Goal: Task Accomplishment & Management: Use online tool/utility

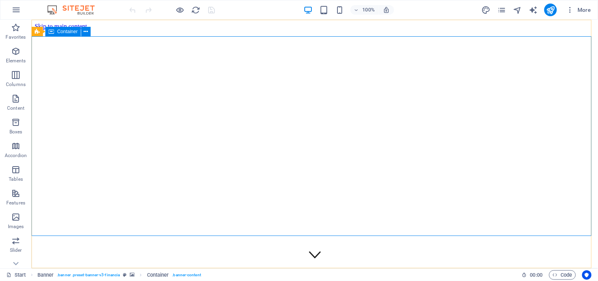
click at [67, 31] on span "Container" at bounding box center [67, 31] width 20 height 5
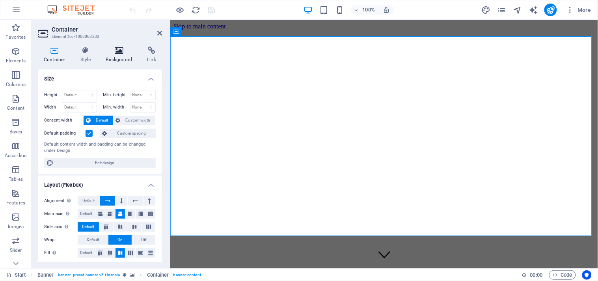
click at [115, 50] on icon at bounding box center [119, 51] width 38 height 8
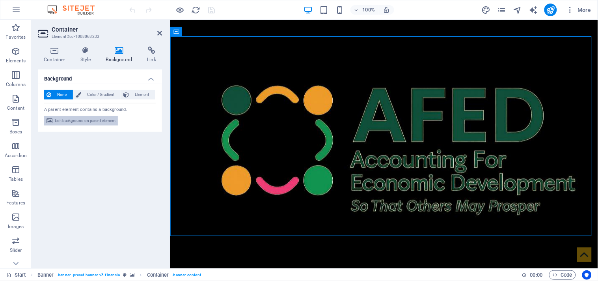
click at [93, 119] on span "Edit background on parent element" at bounding box center [85, 120] width 61 height 9
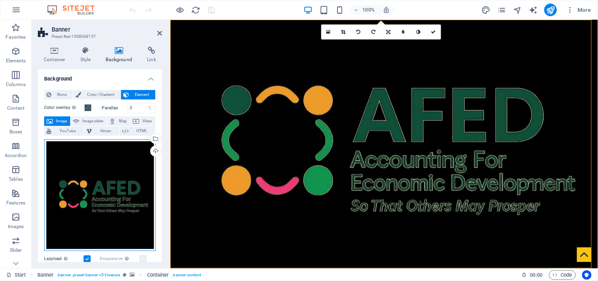
click at [103, 167] on div "Drag files here, click to choose files or select files from Files or our free s…" at bounding box center [100, 195] width 112 height 112
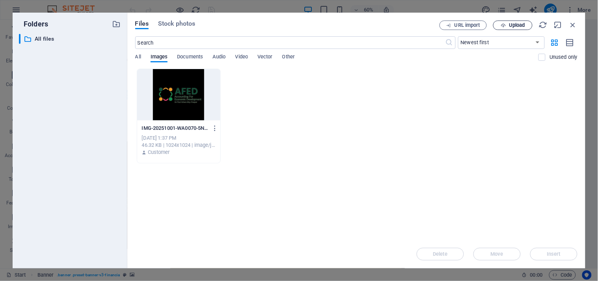
click at [513, 24] on span "Upload" at bounding box center [517, 25] width 16 height 5
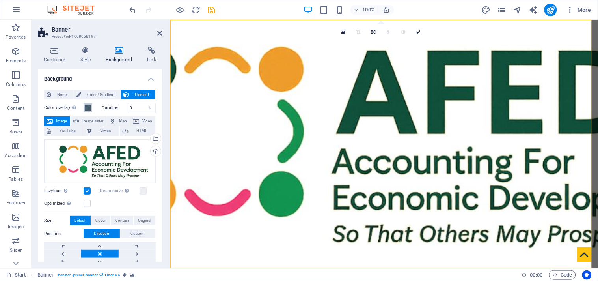
click at [88, 108] on span at bounding box center [88, 107] width 6 height 6
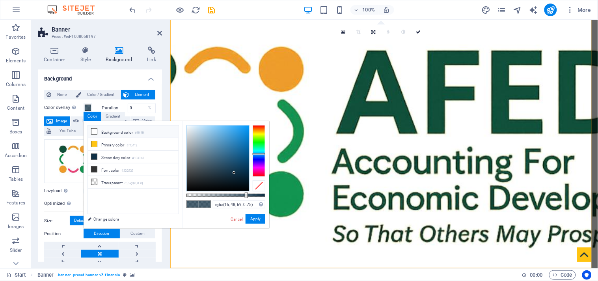
click at [95, 133] on icon at bounding box center [94, 132] width 6 height 6
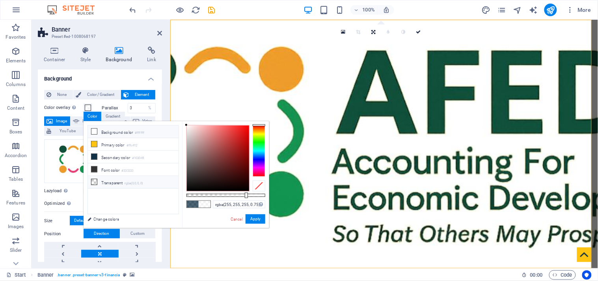
click at [92, 181] on icon at bounding box center [94, 182] width 6 height 6
click at [252, 221] on button "Apply" at bounding box center [256, 218] width 20 height 9
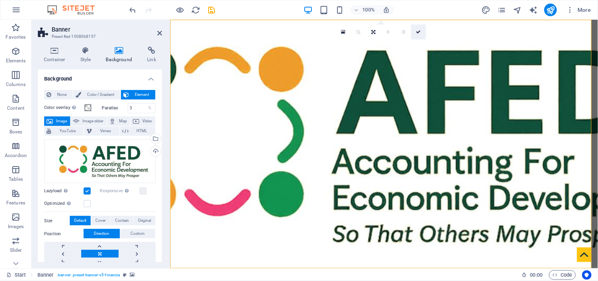
click at [419, 32] on icon at bounding box center [418, 32] width 5 height 5
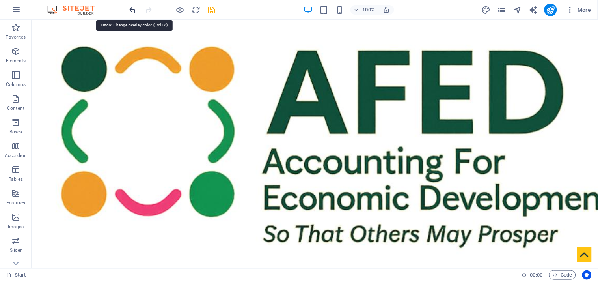
click at [131, 9] on icon "undo" at bounding box center [133, 10] width 9 height 9
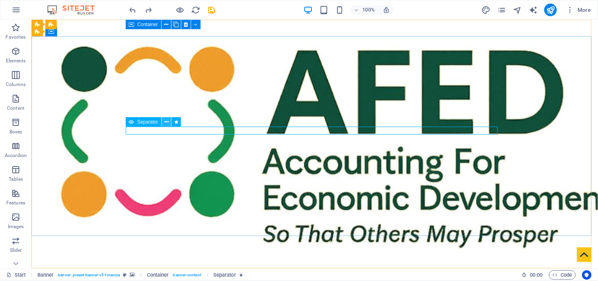
click at [167, 123] on icon at bounding box center [166, 122] width 4 height 8
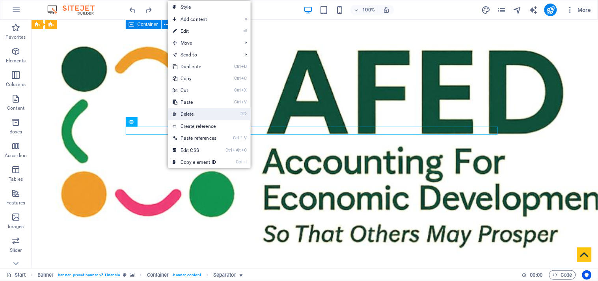
click at [199, 115] on link "⌦ Delete" at bounding box center [194, 114] width 53 height 12
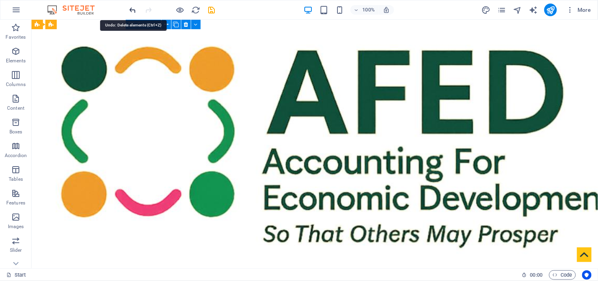
click at [130, 11] on icon "undo" at bounding box center [133, 10] width 9 height 9
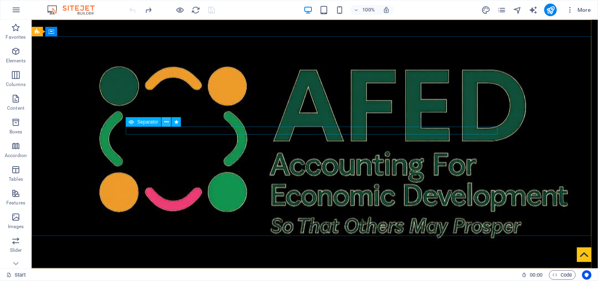
click at [168, 121] on icon at bounding box center [166, 122] width 4 height 8
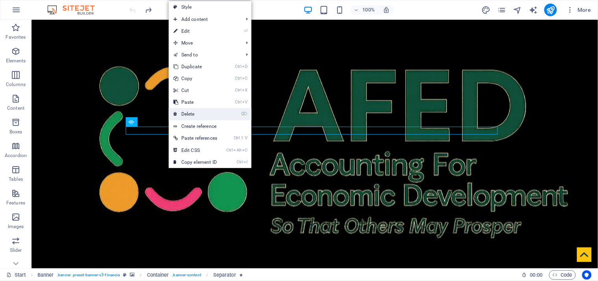
click at [191, 115] on link "⌦ Delete" at bounding box center [195, 114] width 53 height 12
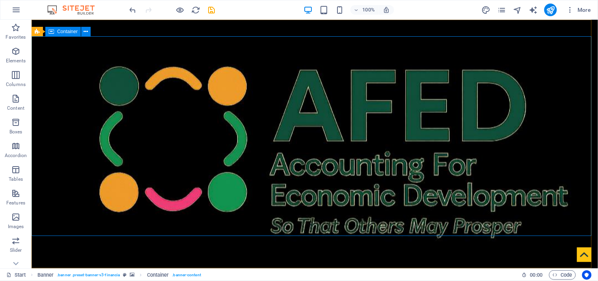
click at [62, 29] on span "Container" at bounding box center [67, 31] width 20 height 5
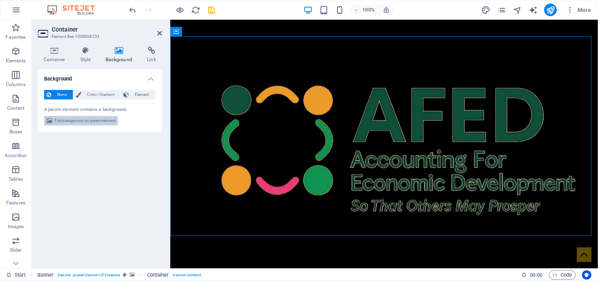
click at [89, 117] on span "Edit background on parent element" at bounding box center [85, 120] width 61 height 9
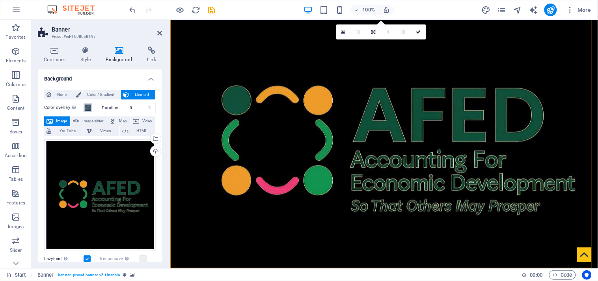
click at [89, 108] on span at bounding box center [88, 107] width 6 height 6
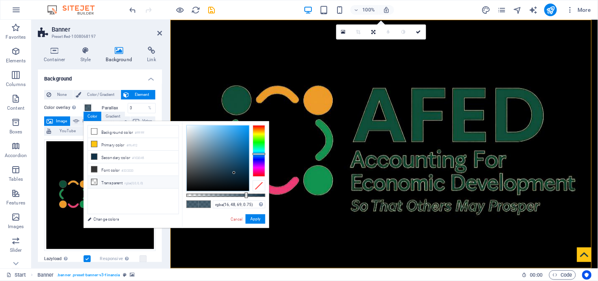
click at [93, 181] on icon at bounding box center [94, 182] width 6 height 6
type input "rgba(0, 0, 0, 0)"
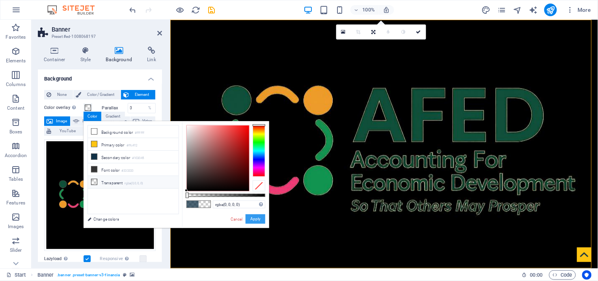
click at [259, 220] on button "Apply" at bounding box center [256, 218] width 20 height 9
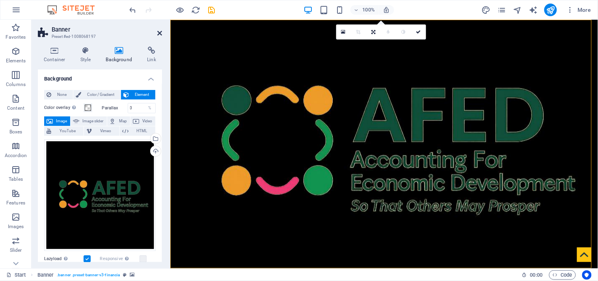
click at [160, 34] on icon at bounding box center [159, 33] width 5 height 6
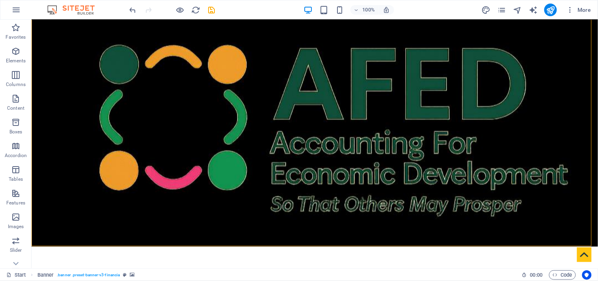
scroll to position [14, 0]
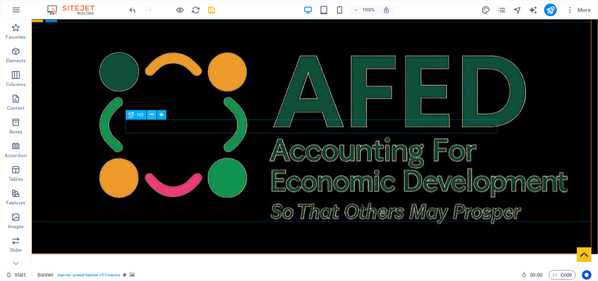
click at [151, 114] on icon at bounding box center [151, 114] width 4 height 8
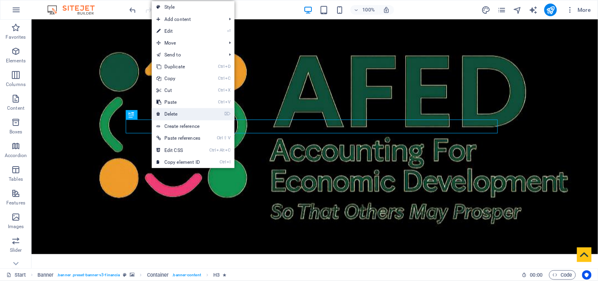
click at [168, 113] on link "⌦ Delete" at bounding box center [178, 114] width 53 height 12
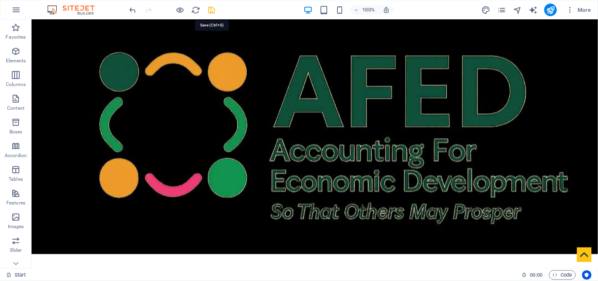
click at [214, 11] on icon "save" at bounding box center [211, 10] width 9 height 9
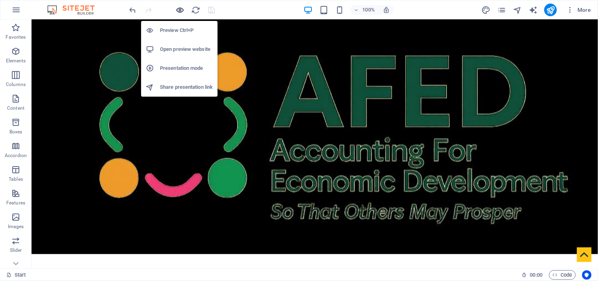
click at [179, 8] on icon "button" at bounding box center [180, 10] width 9 height 9
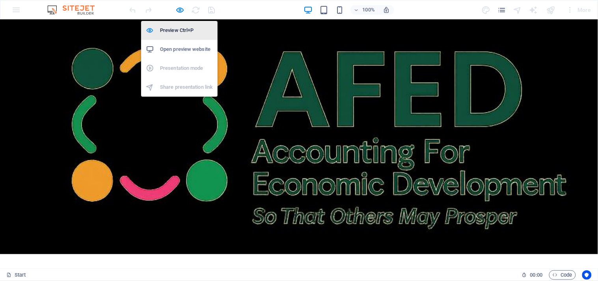
click at [178, 26] on h6 "Preview Ctrl+P" at bounding box center [186, 30] width 53 height 9
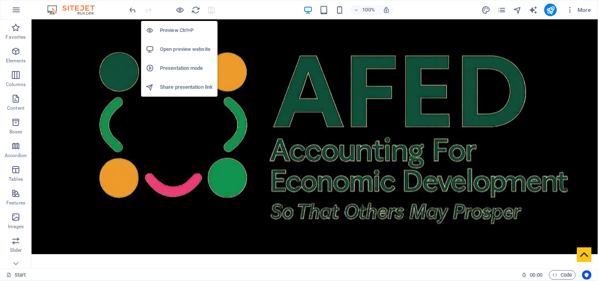
click at [178, 26] on h6 "Preview Ctrl+P" at bounding box center [186, 30] width 53 height 9
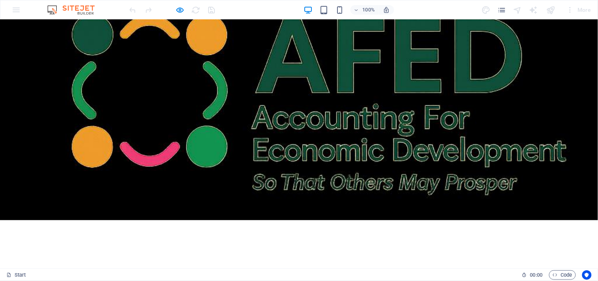
scroll to position [0, 0]
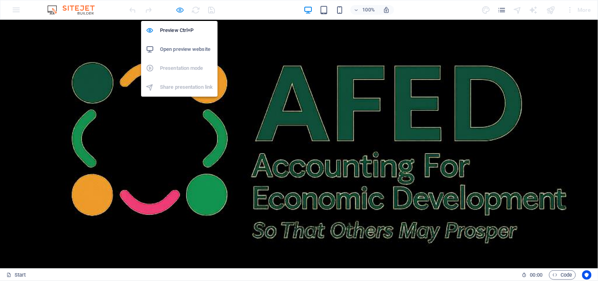
click at [180, 10] on icon "button" at bounding box center [180, 10] width 9 height 9
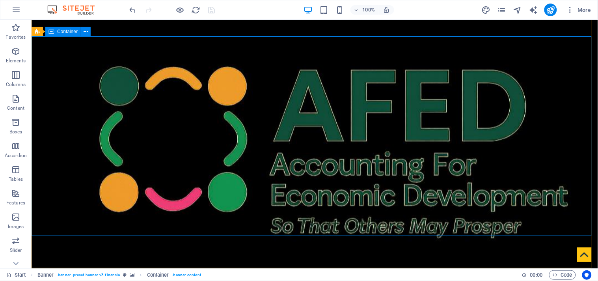
click at [65, 32] on span "Container" at bounding box center [67, 31] width 20 height 5
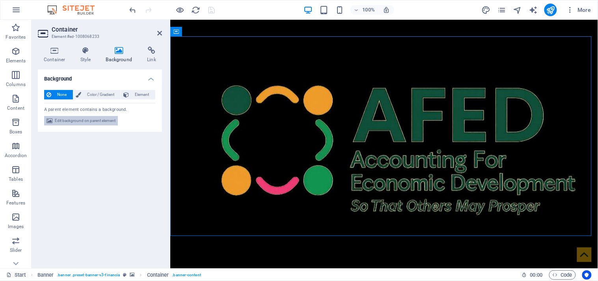
click at [90, 118] on span "Edit background on parent element" at bounding box center [85, 120] width 61 height 9
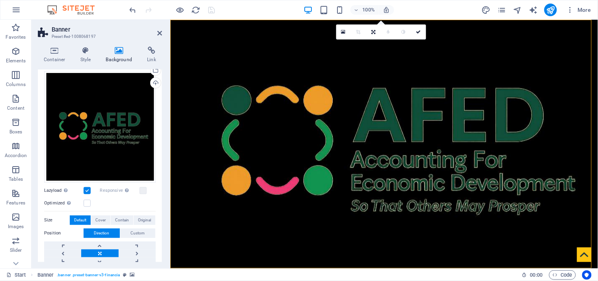
scroll to position [71, 0]
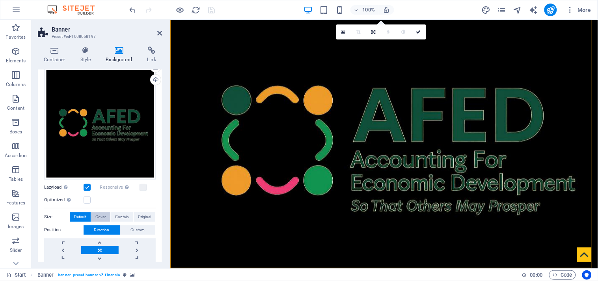
click at [97, 214] on span "Cover" at bounding box center [100, 216] width 10 height 9
click at [116, 214] on span "Contain" at bounding box center [122, 216] width 14 height 9
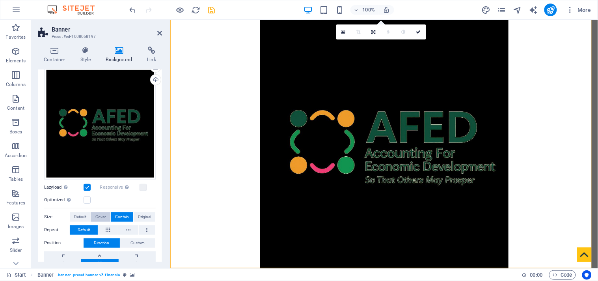
click at [101, 214] on span "Cover" at bounding box center [100, 216] width 10 height 9
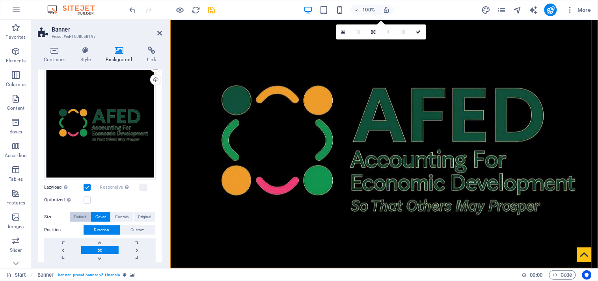
click at [83, 215] on span "Default" at bounding box center [80, 216] width 12 height 9
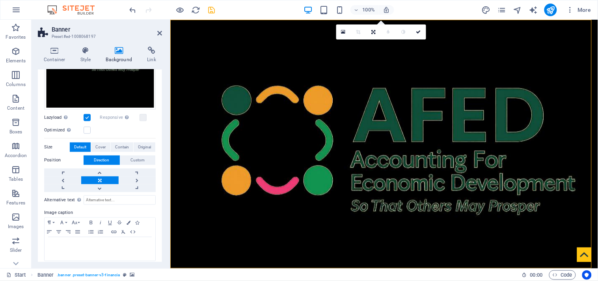
scroll to position [145, 0]
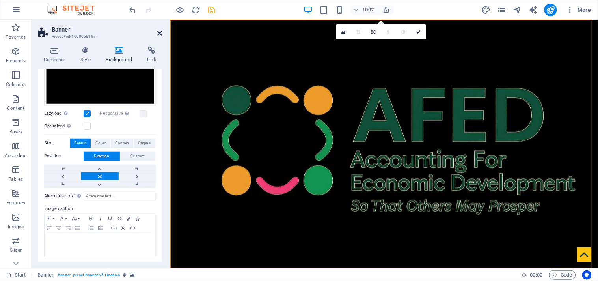
click at [161, 30] on icon at bounding box center [159, 33] width 5 height 6
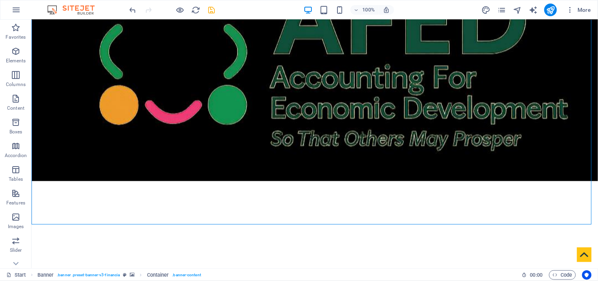
scroll to position [7, 0]
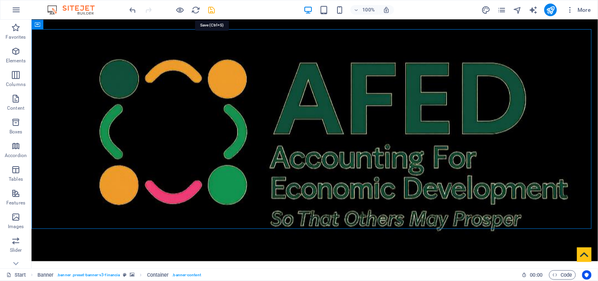
click at [210, 11] on icon "save" at bounding box center [211, 10] width 9 height 9
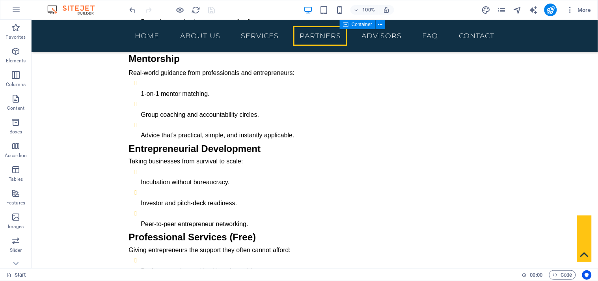
scroll to position [2153, 0]
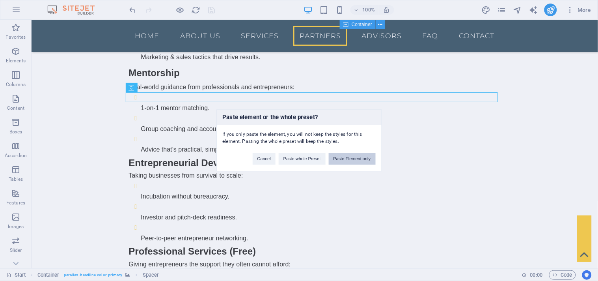
click at [340, 158] on button "Paste Element only" at bounding box center [352, 159] width 47 height 12
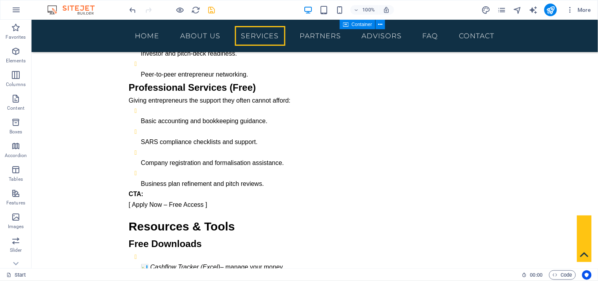
scroll to position [1989, 0]
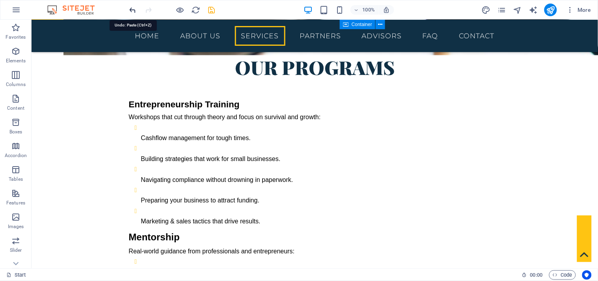
click at [132, 8] on icon "undo" at bounding box center [133, 10] width 9 height 9
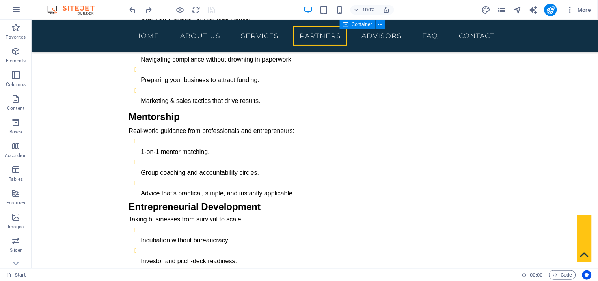
scroll to position [2131, 0]
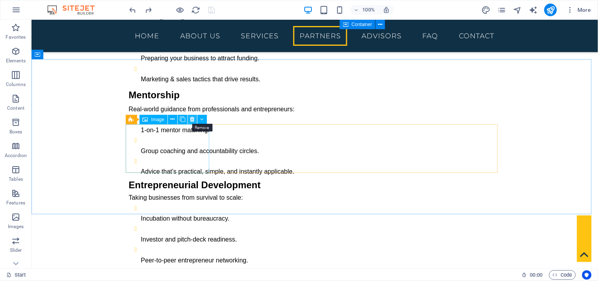
click at [191, 117] on icon at bounding box center [192, 119] width 4 height 8
click at [192, 121] on icon at bounding box center [192, 119] width 4 height 8
click at [190, 118] on icon at bounding box center [192, 119] width 4 height 8
click at [191, 118] on icon at bounding box center [192, 119] width 4 height 8
click at [192, 120] on icon at bounding box center [192, 119] width 4 height 8
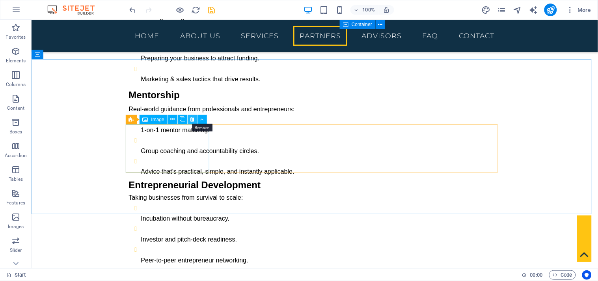
click at [192, 117] on icon at bounding box center [192, 119] width 4 height 8
click at [171, 121] on icon at bounding box center [172, 119] width 4 height 8
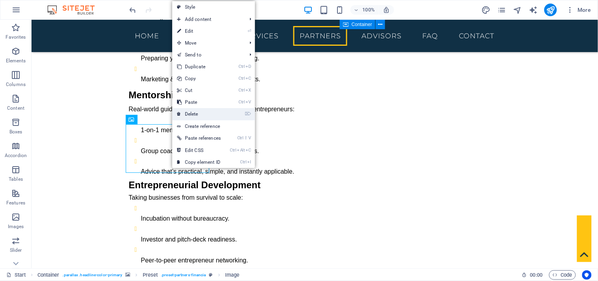
click at [192, 117] on link "⌦ Delete" at bounding box center [198, 114] width 53 height 12
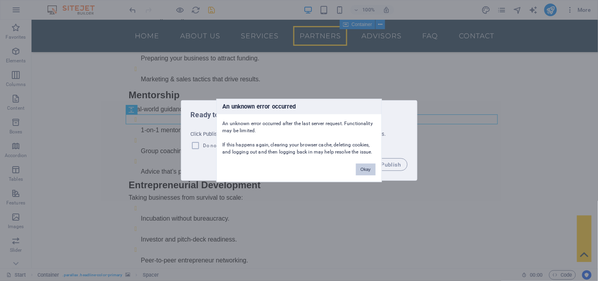
click at [366, 168] on button "Okay" at bounding box center [366, 170] width 20 height 12
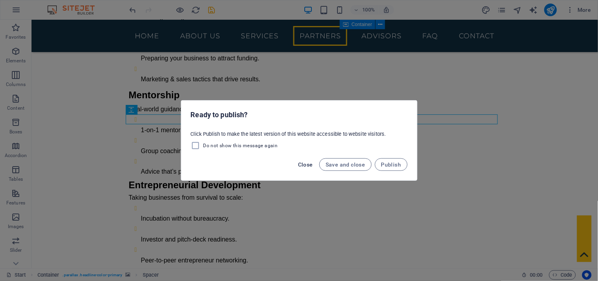
click at [309, 164] on span "Close" at bounding box center [305, 164] width 15 height 6
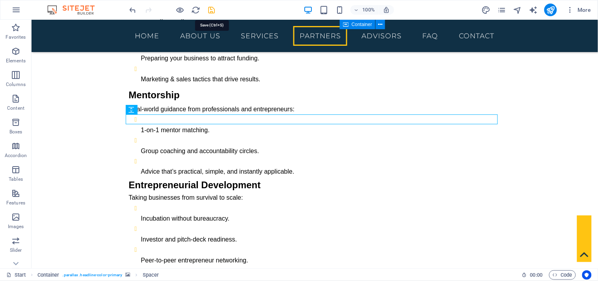
click at [214, 8] on icon "save" at bounding box center [211, 10] width 9 height 9
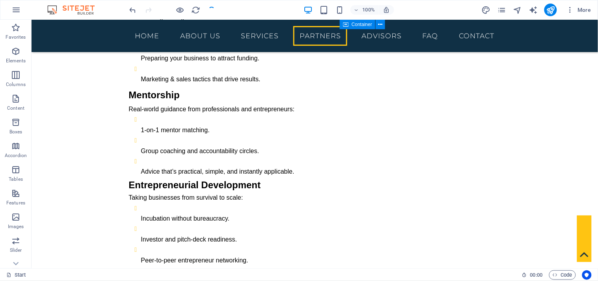
checkbox input "false"
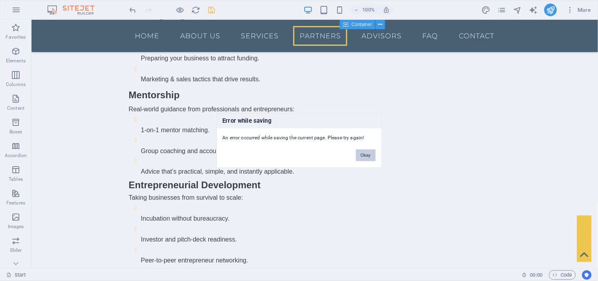
click at [370, 155] on button "Okay" at bounding box center [366, 155] width 20 height 12
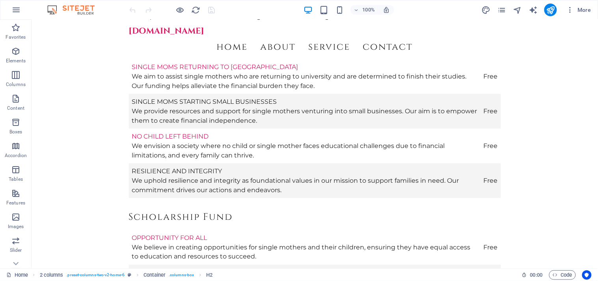
scroll to position [2439, 0]
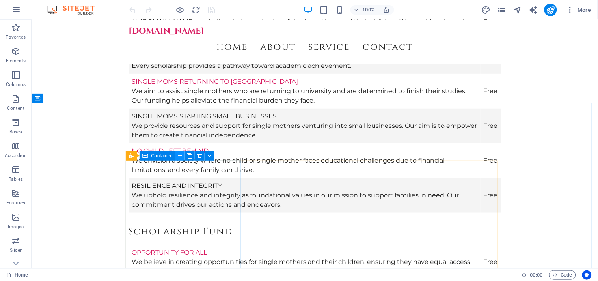
click at [180, 156] on icon at bounding box center [180, 156] width 4 height 8
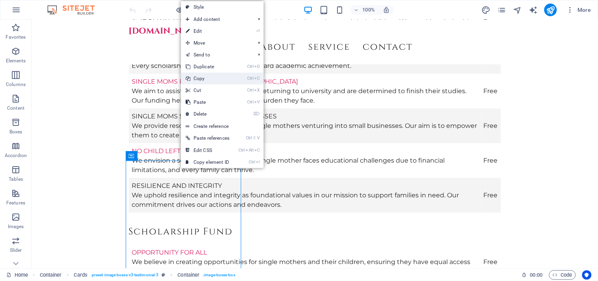
click at [208, 80] on link "Ctrl C Copy" at bounding box center [207, 79] width 53 height 12
